Goal: Information Seeking & Learning: Learn about a topic

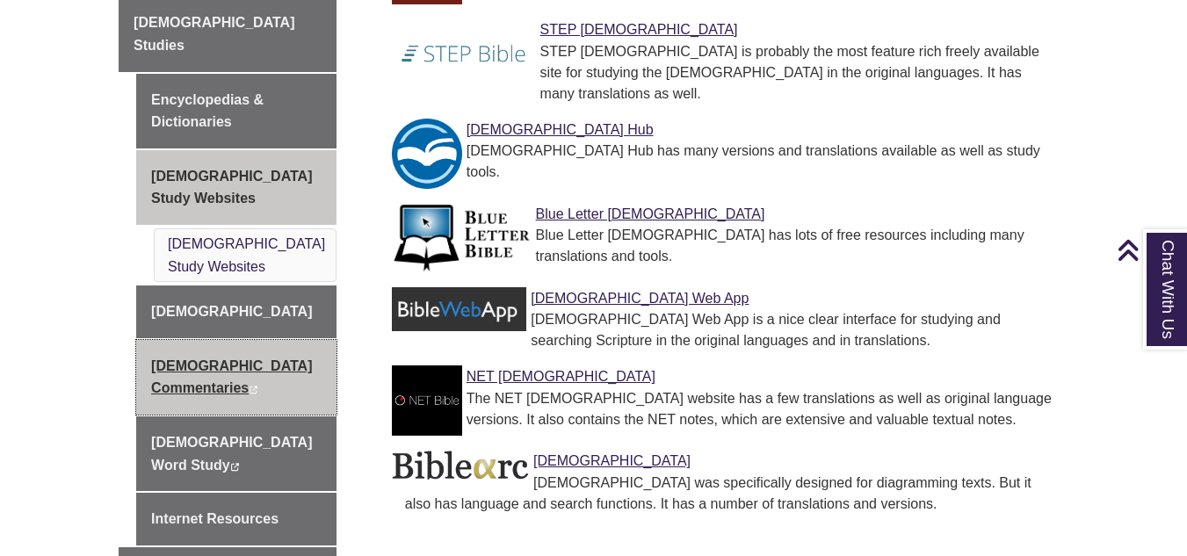
scroll to position [791, 0]
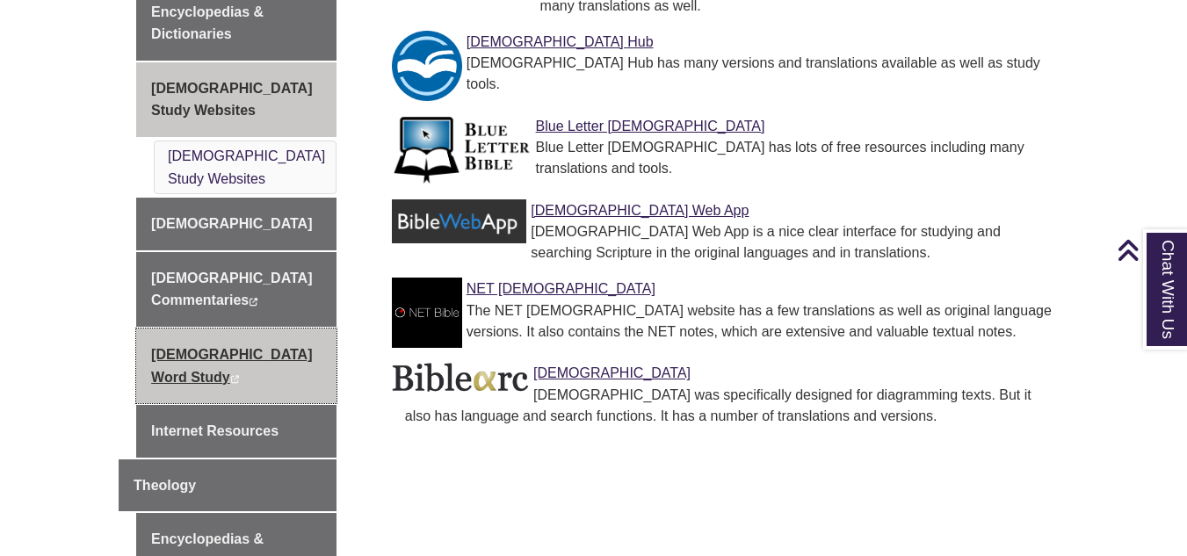
click at [213, 329] on link "Bible Word Study This link opens in a new window This link opens in a new window" at bounding box center [236, 366] width 200 height 75
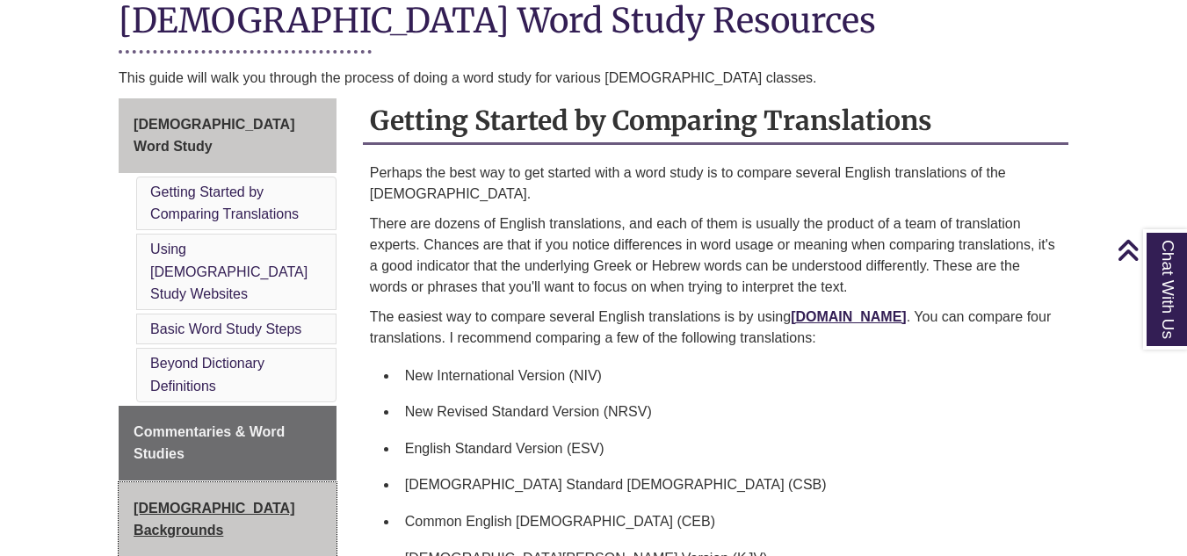
scroll to position [527, 0]
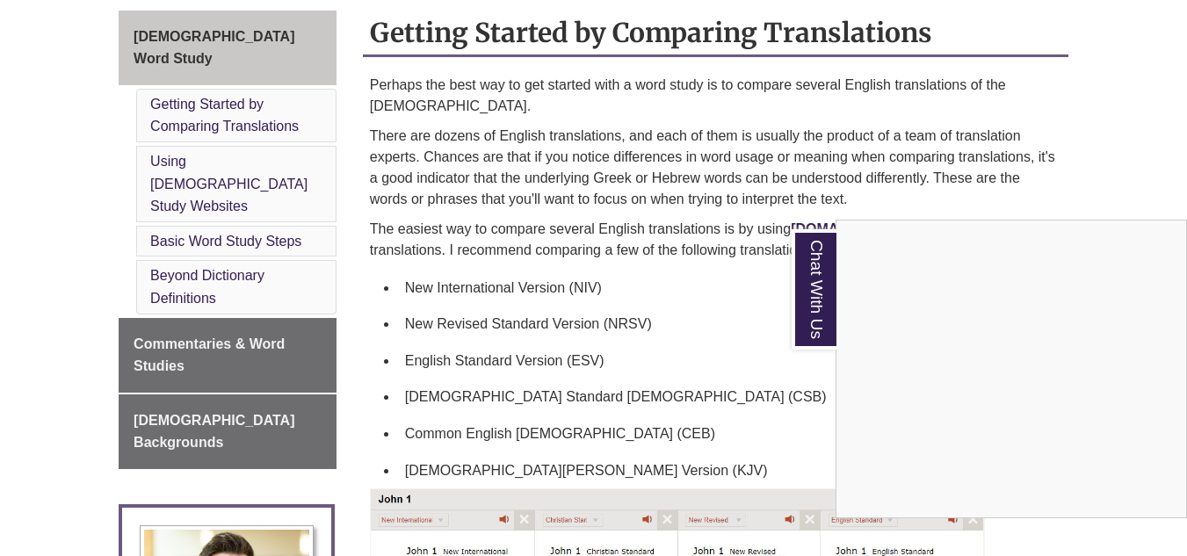
click at [210, 356] on div "Chat With Us" at bounding box center [593, 278] width 1187 height 556
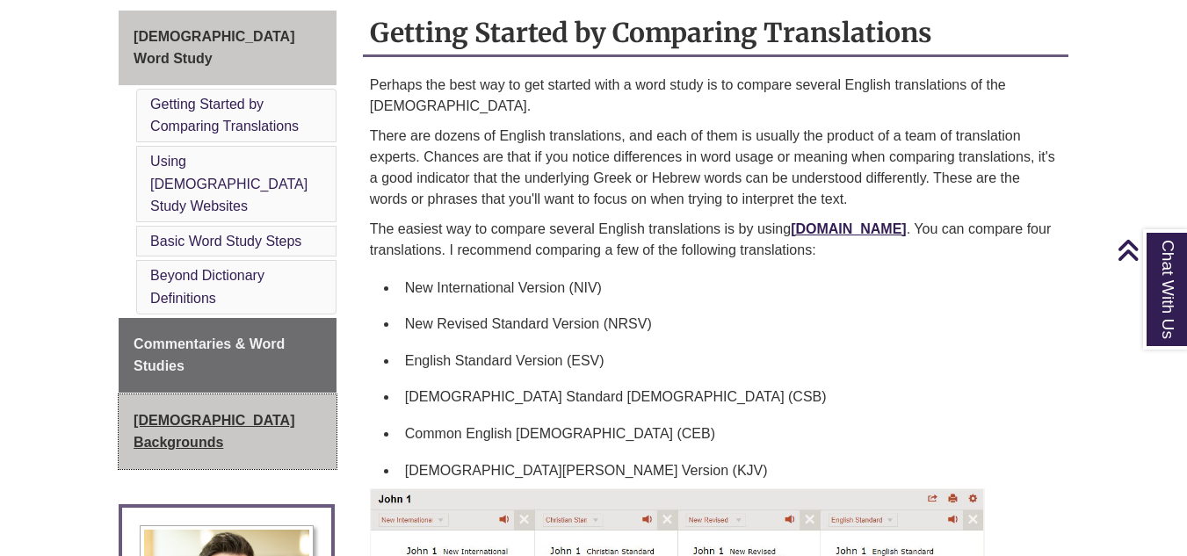
click at [217, 413] on span "[DEMOGRAPHIC_DATA] Backgrounds" at bounding box center [214, 432] width 161 height 38
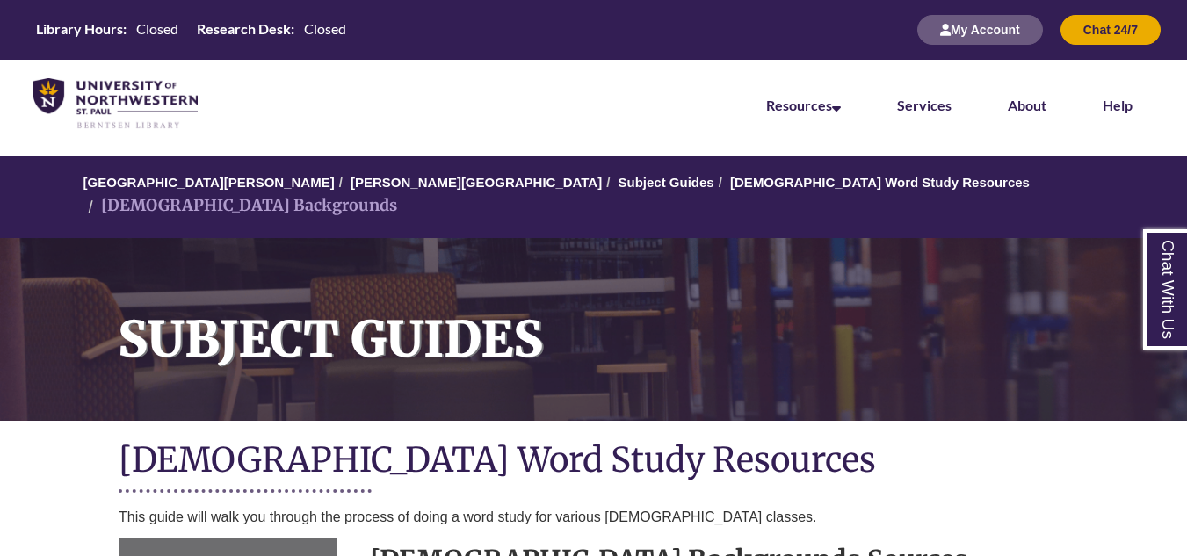
scroll to position [527, 0]
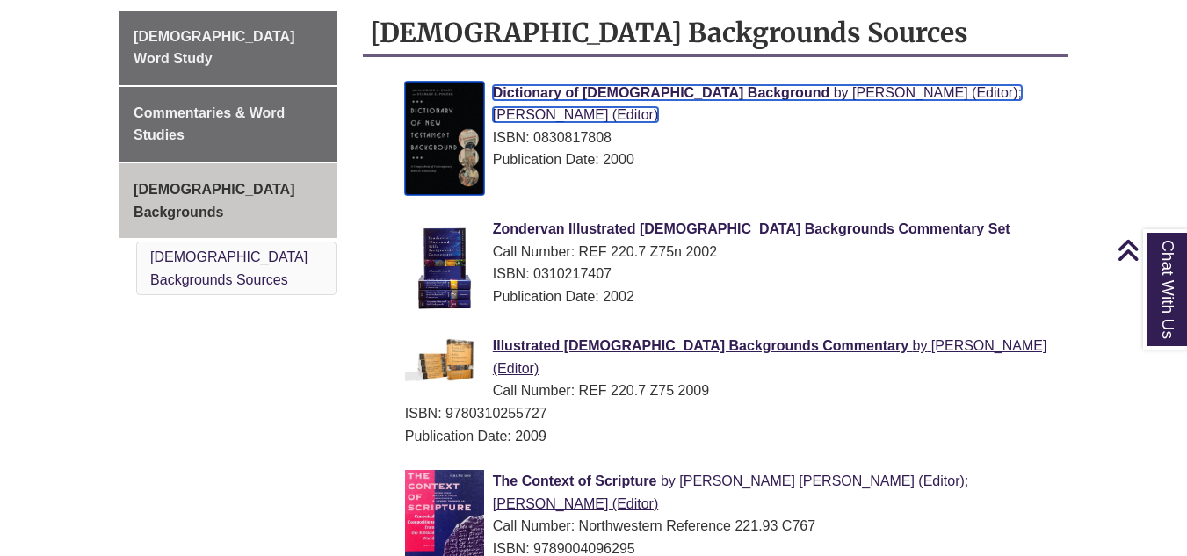
click at [585, 85] on span "Dictionary of New Testament Background" at bounding box center [661, 92] width 336 height 15
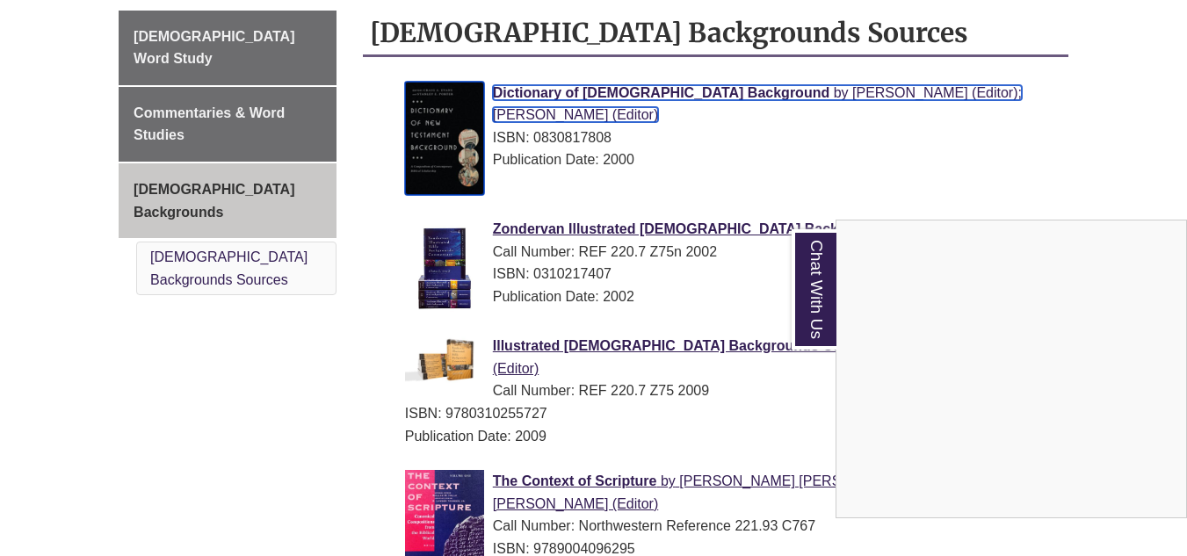
scroll to position [176, 0]
